Goal: Task Accomplishment & Management: Manage account settings

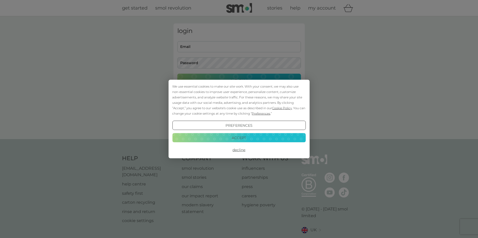
type input "ellen.breeze@hotmail.co.uk"
click at [241, 138] on button "Accept" at bounding box center [238, 137] width 133 height 9
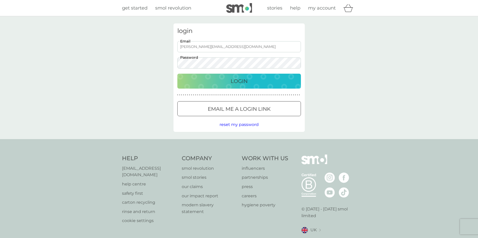
click at [239, 81] on p "Login" at bounding box center [238, 81] width 17 height 8
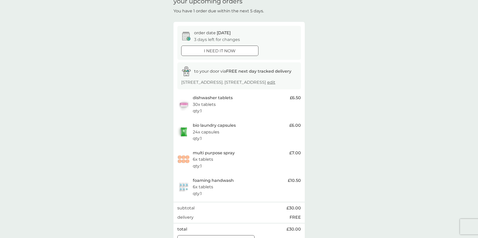
scroll to position [51, 0]
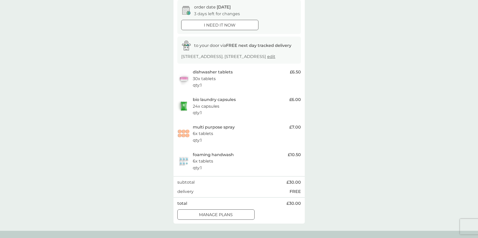
click at [218, 214] on div at bounding box center [216, 214] width 19 height 5
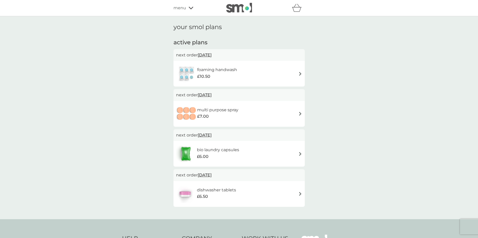
click at [209, 56] on span "[DATE]" at bounding box center [205, 55] width 14 height 10
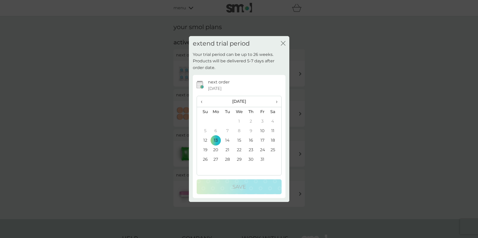
click at [276, 102] on span "›" at bounding box center [274, 101] width 5 height 11
click at [204, 169] on td "30" at bounding box center [203, 169] width 13 height 10
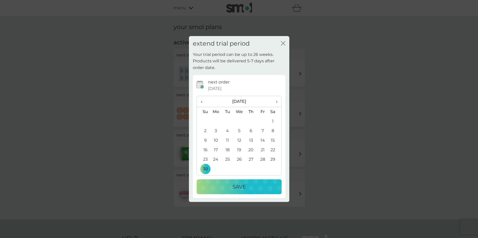
click at [244, 186] on p "Save" at bounding box center [238, 186] width 13 height 8
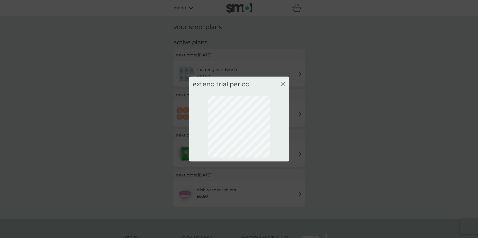
click at [284, 85] on icon "close" at bounding box center [284, 84] width 2 height 4
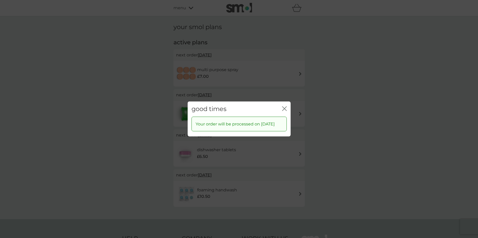
click at [285, 106] on icon "close" at bounding box center [284, 108] width 5 height 5
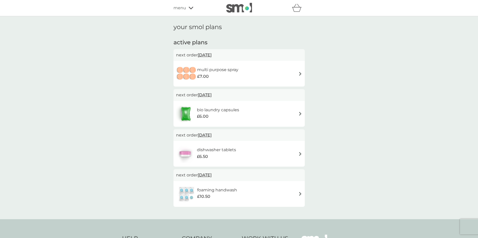
click at [208, 55] on span "[DATE]" at bounding box center [205, 55] width 14 height 10
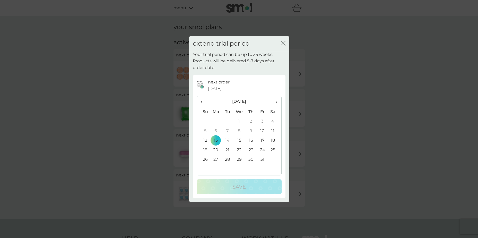
click at [276, 101] on span "›" at bounding box center [274, 101] width 5 height 11
click at [204, 168] on td "30" at bounding box center [203, 169] width 13 height 10
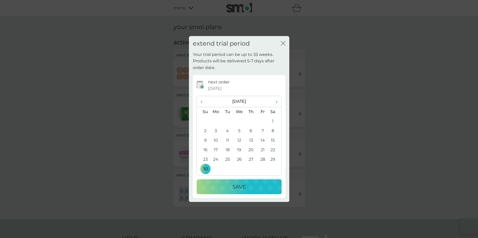
click at [235, 185] on p "Save" at bounding box center [238, 186] width 13 height 8
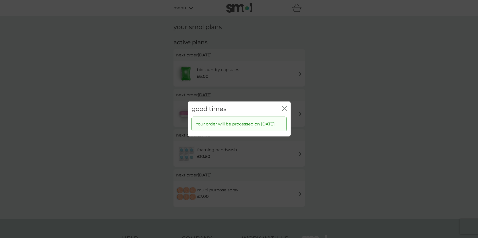
click at [285, 105] on div "close" at bounding box center [284, 108] width 5 height 7
click at [284, 106] on icon "close" at bounding box center [284, 108] width 5 height 5
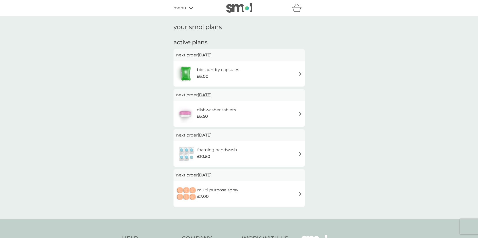
click at [207, 94] on span "[DATE]" at bounding box center [205, 95] width 14 height 10
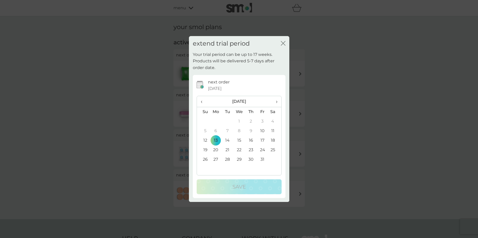
click at [275, 101] on span "›" at bounding box center [274, 101] width 5 height 11
click at [203, 167] on td "30" at bounding box center [203, 169] width 13 height 10
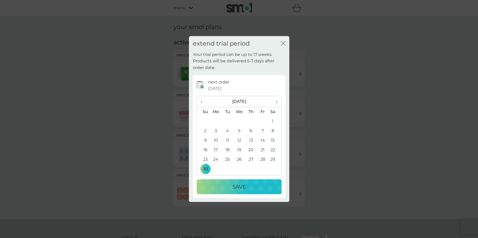
click at [240, 188] on p "Save" at bounding box center [238, 186] width 13 height 8
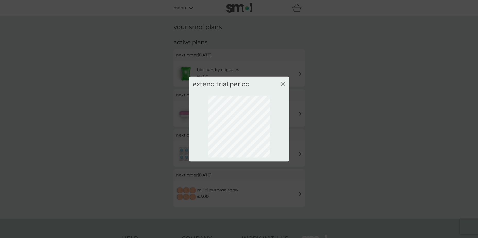
click at [283, 83] on icon "close" at bounding box center [284, 84] width 2 height 4
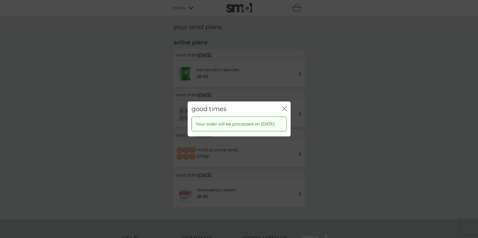
click at [285, 106] on icon "close" at bounding box center [284, 108] width 5 height 5
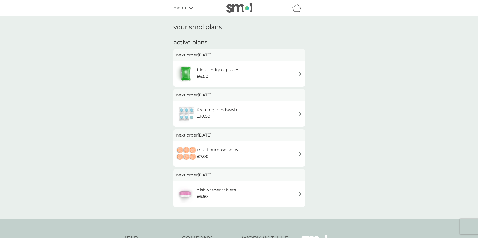
click at [211, 55] on span "[DATE]" at bounding box center [205, 55] width 14 height 10
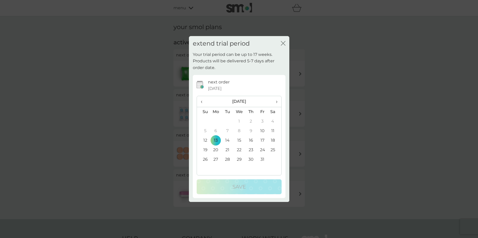
click at [276, 101] on span "›" at bounding box center [274, 101] width 5 height 11
click at [205, 169] on td "30" at bounding box center [203, 169] width 13 height 10
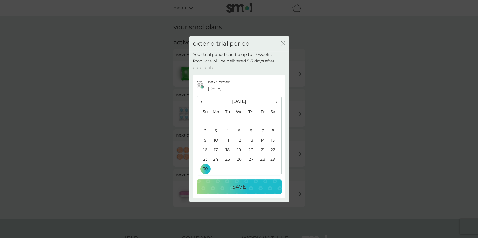
click at [247, 186] on div "Save" at bounding box center [239, 186] width 75 height 8
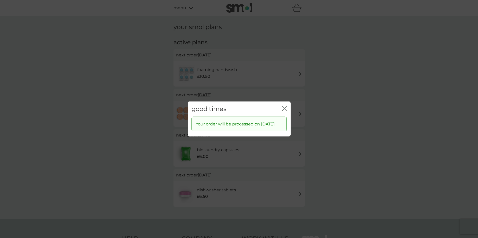
click at [286, 106] on icon "close" at bounding box center [285, 108] width 2 height 4
